Goal: Check status

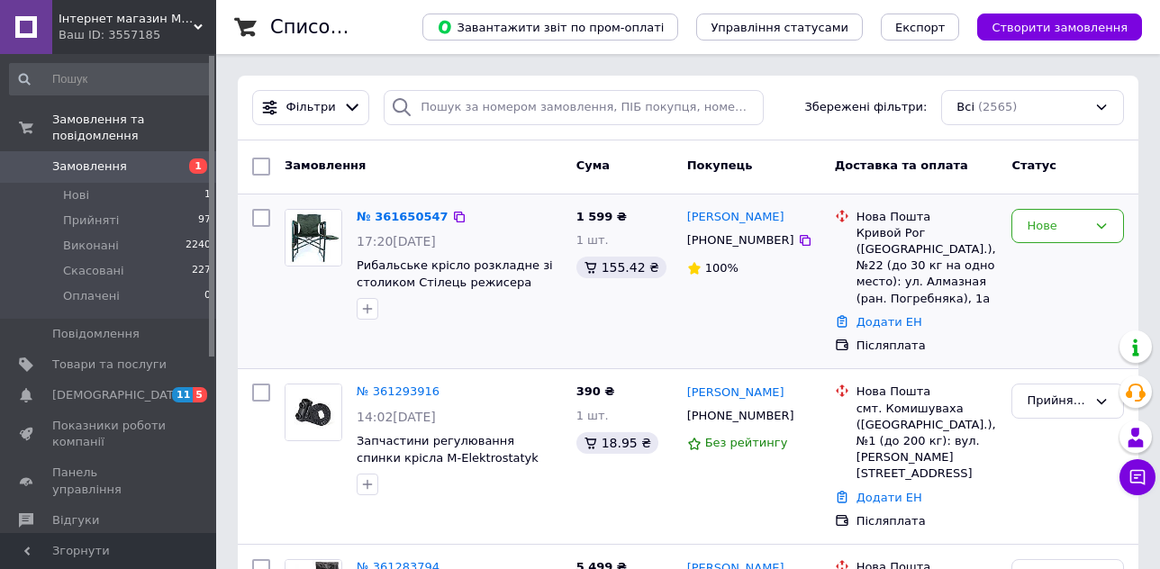
click at [1055, 247] on div "Нове" at bounding box center [1067, 282] width 127 height 160
click at [1044, 229] on div "Нове" at bounding box center [1057, 226] width 60 height 19
click at [1066, 256] on li "Прийнято" at bounding box center [1067, 263] width 111 height 33
click at [798, 242] on icon at bounding box center [805, 240] width 14 height 14
click at [448, 213] on icon at bounding box center [450, 217] width 14 height 14
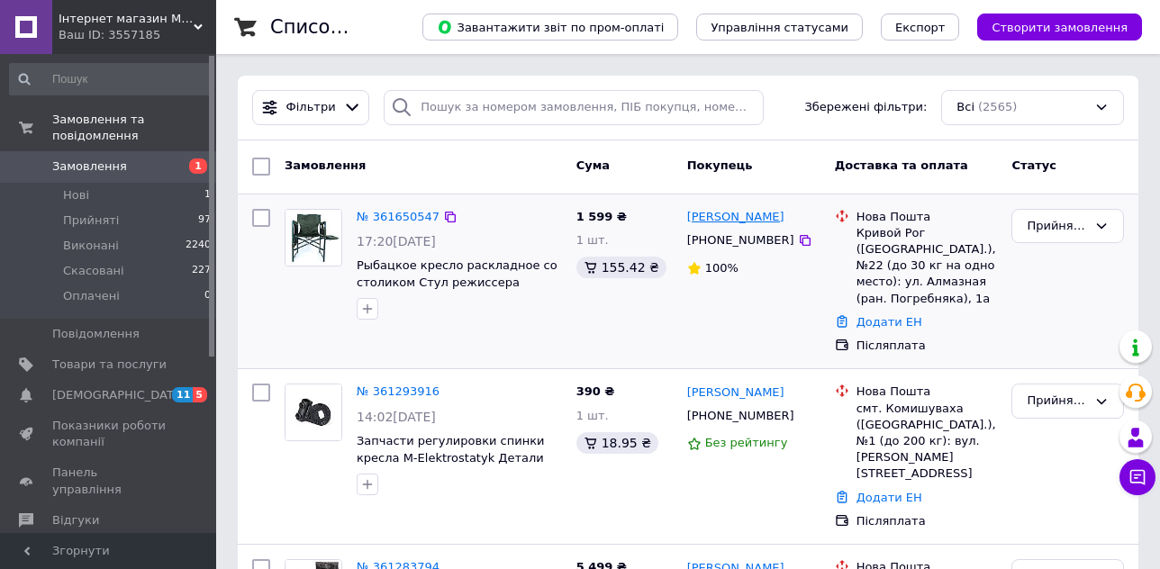
drag, startPoint x: 975, startPoint y: 298, endPoint x: 687, endPoint y: 219, distance: 298.1
click at [687, 219] on div "№ 361650547 17:20[DATE] Рыбацкое кресло раскладное со столиком Стул режиссера с…" at bounding box center [688, 282] width 886 height 160
copy div "[PERSON_NAME] [PHONE_NUMBER] 100% Нова Пошта [GEOGRAPHIC_DATA] ([GEOGRAPHIC_DAT…"
click at [693, 310] on div "[PERSON_NAME] [PHONE_NUMBER] 100%" at bounding box center [754, 282] width 148 height 160
